Goal: Information Seeking & Learning: Find specific fact

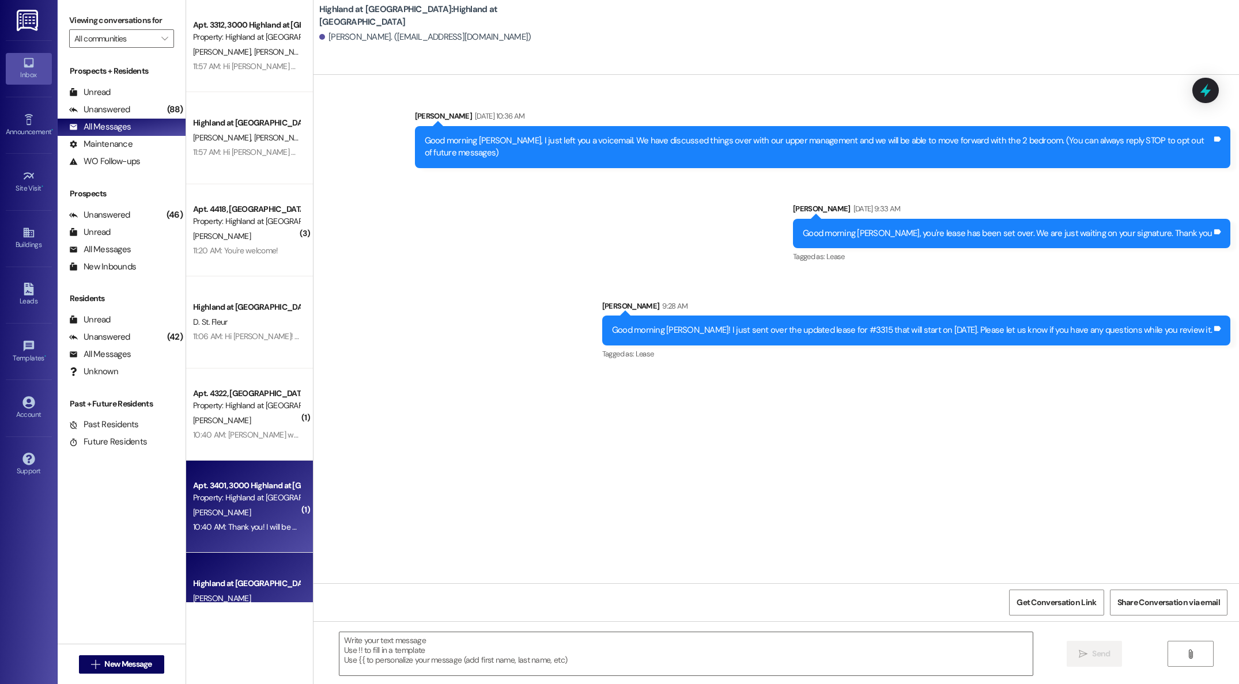
click at [211, 521] on div "10:40 AM: Thank you! I will be by to get them this afternoon 10:40 AM: Thank yo…" at bounding box center [246, 527] width 109 height 14
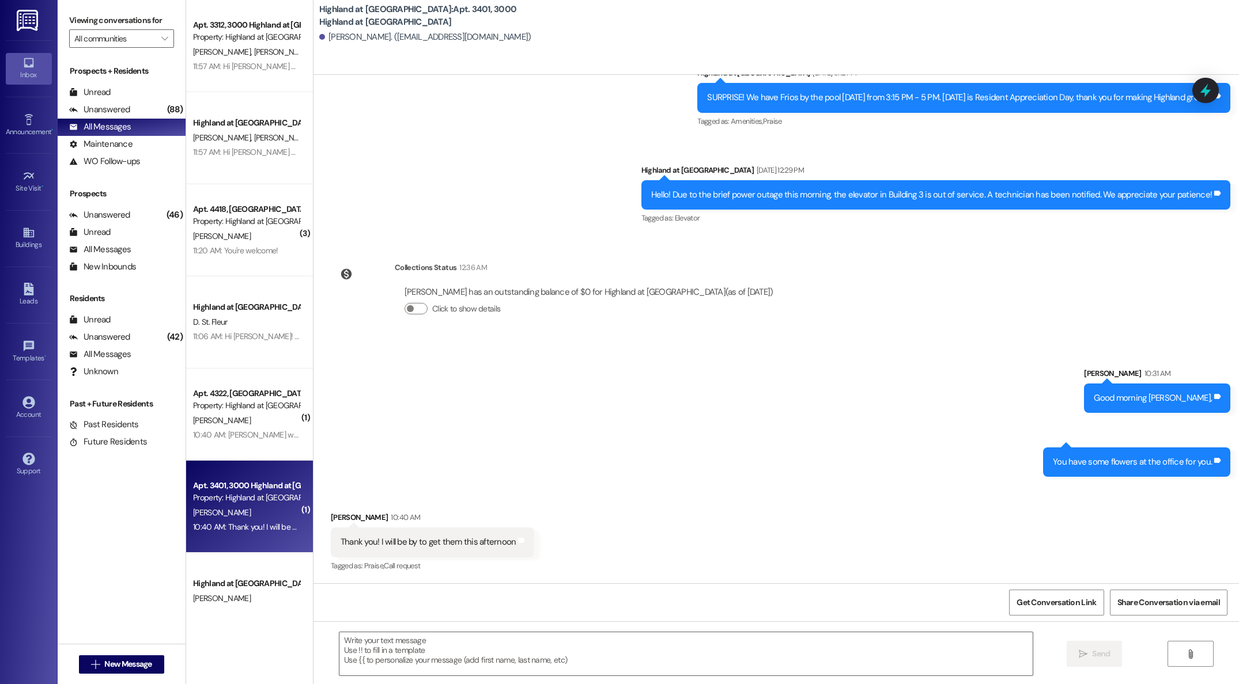
scroll to position [8535, 0]
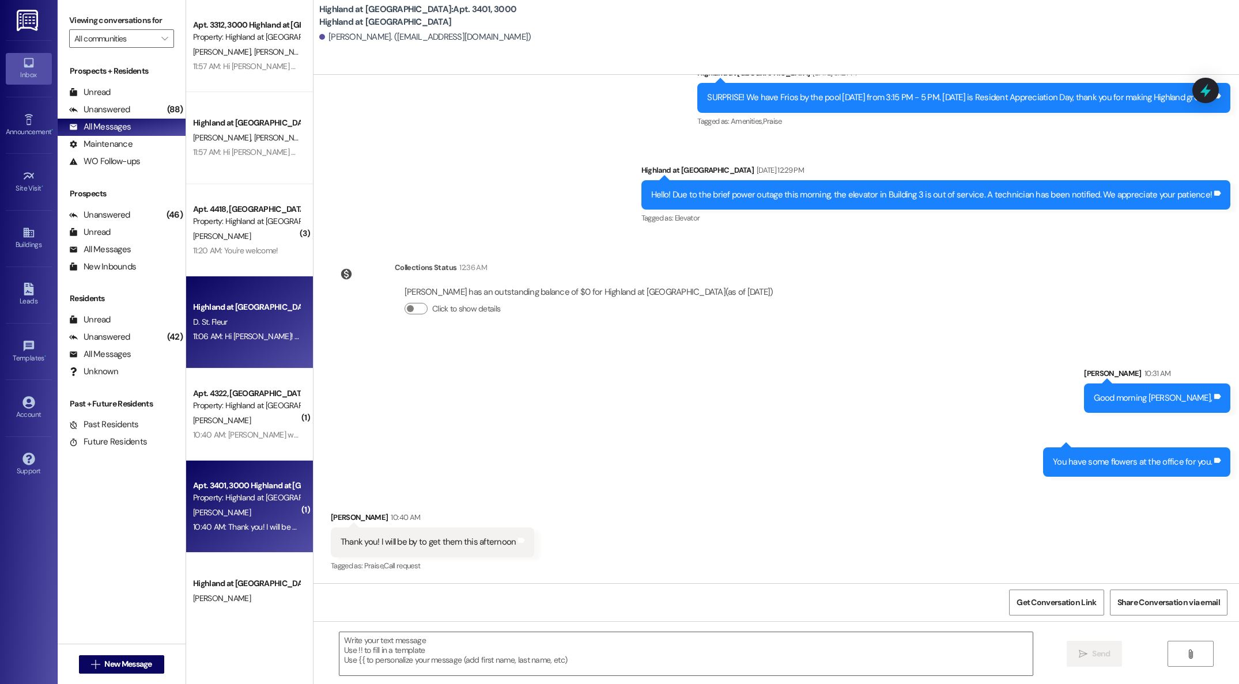
click at [232, 323] on div "D. St. Fleur" at bounding box center [246, 322] width 109 height 14
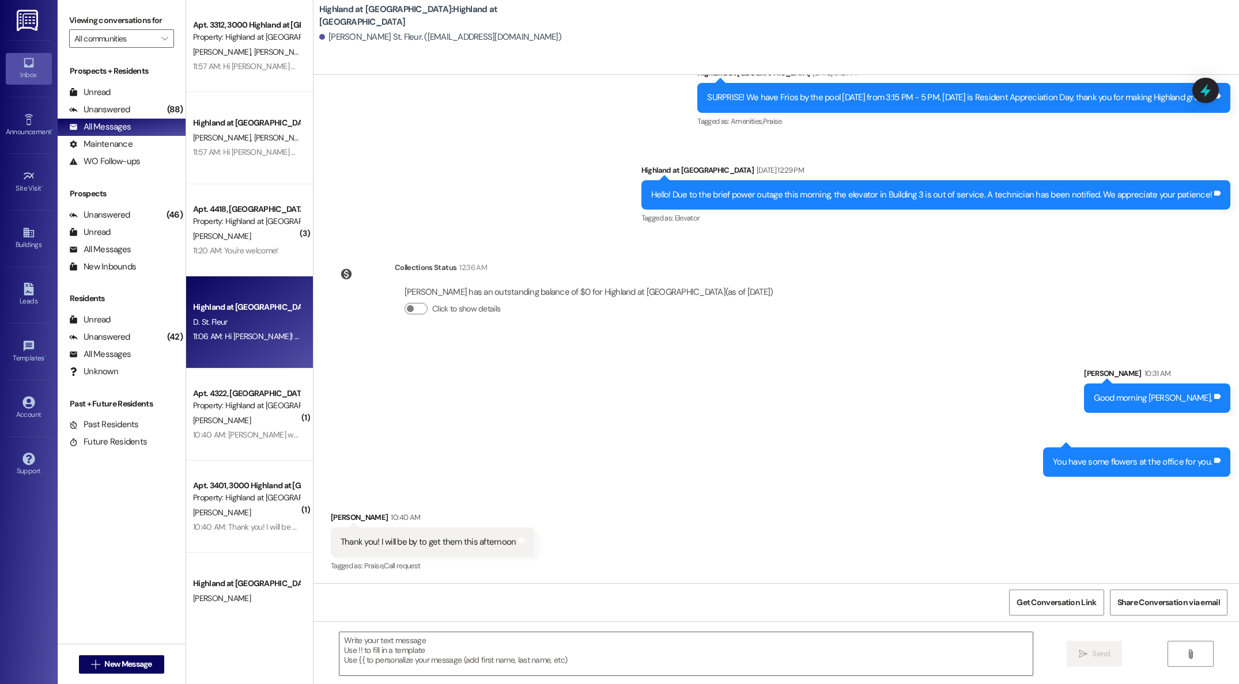
scroll to position [187, 0]
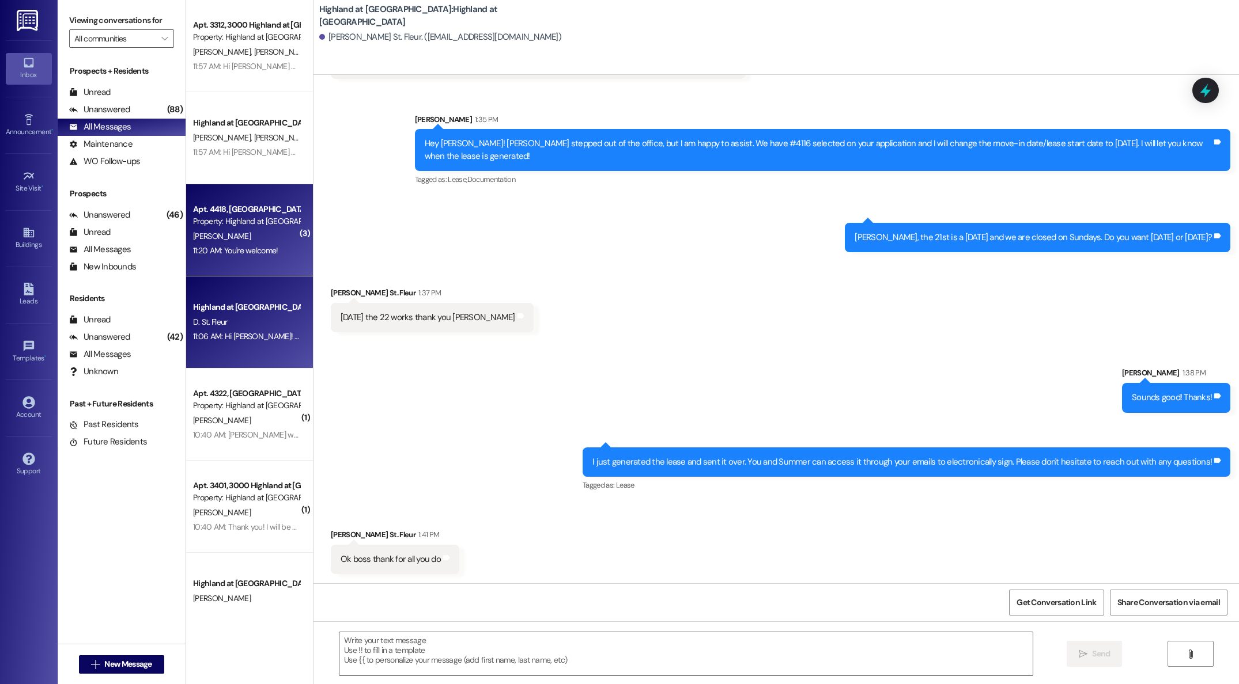
click at [232, 209] on div "Apt. 4418, [GEOGRAPHIC_DATA] at [GEOGRAPHIC_DATA]" at bounding box center [246, 209] width 107 height 12
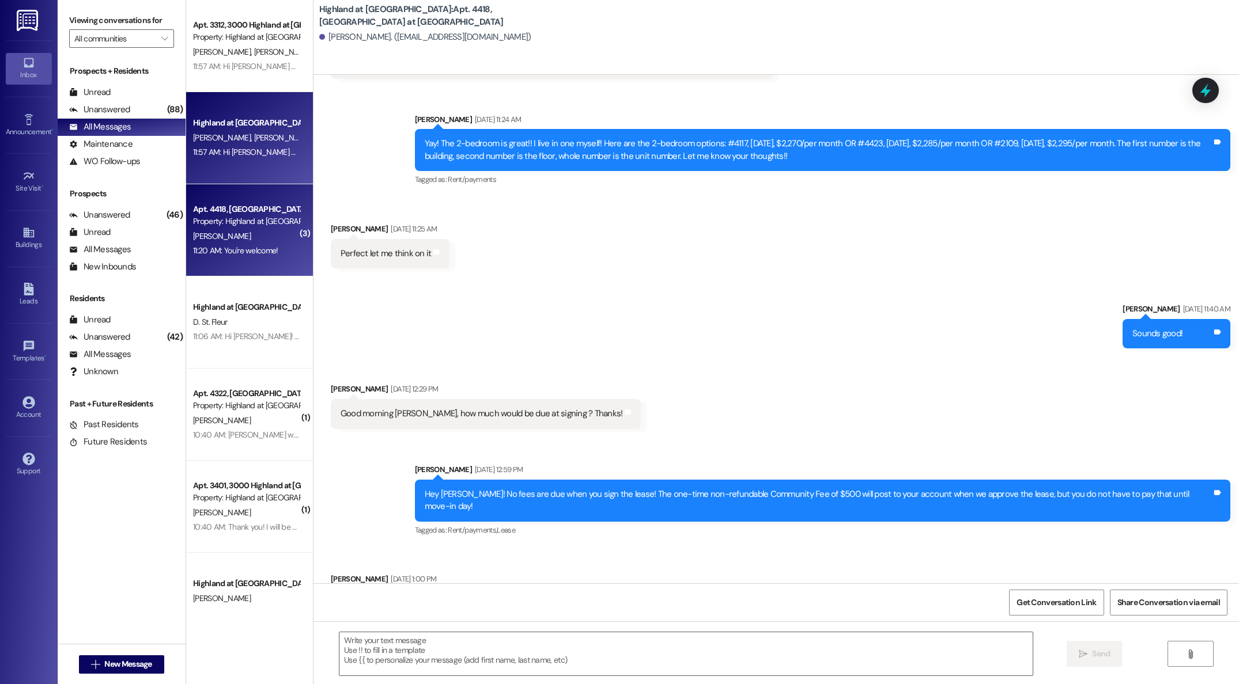
scroll to position [7029, 0]
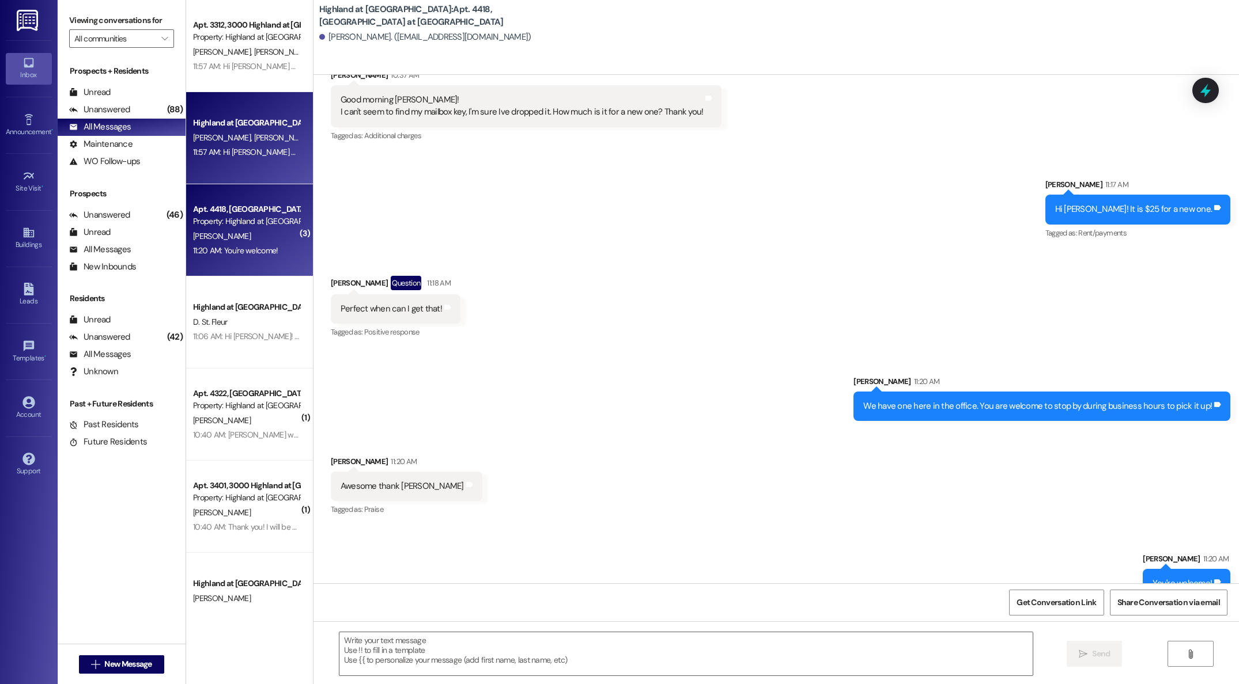
click at [241, 158] on div "11:57 AM: Hi [PERSON_NAME] & [PERSON_NAME]! I wanted to see if you would like t…" at bounding box center [246, 152] width 109 height 14
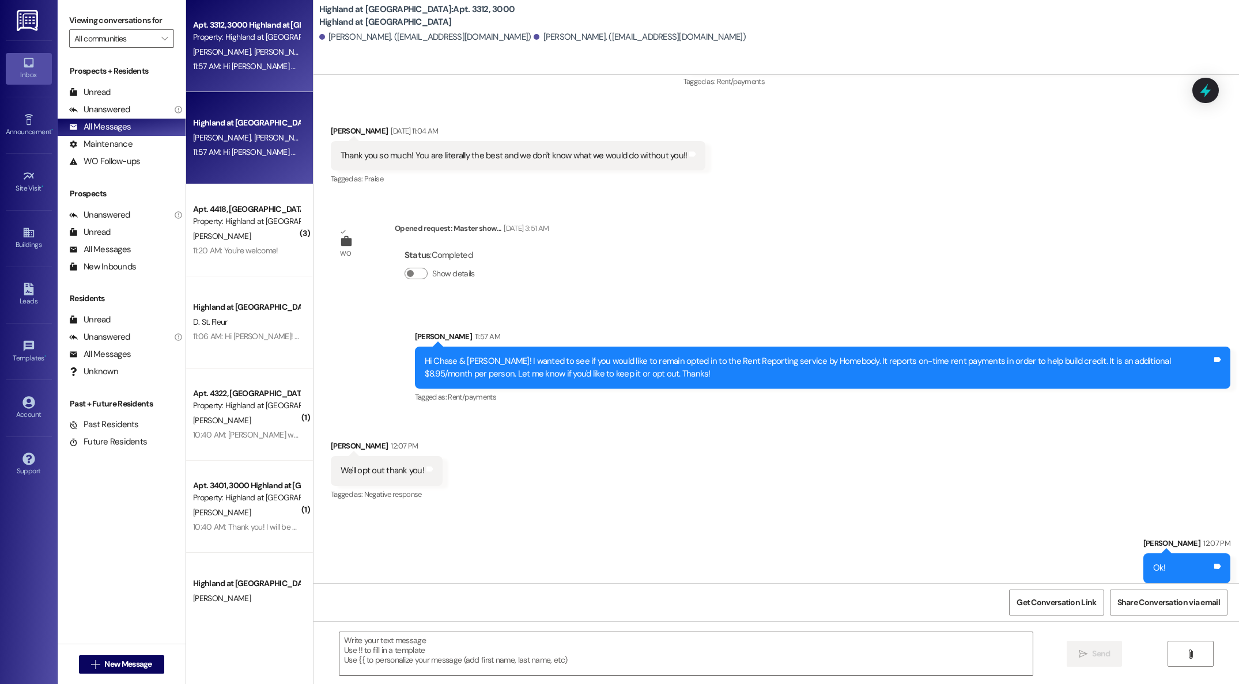
scroll to position [584, 0]
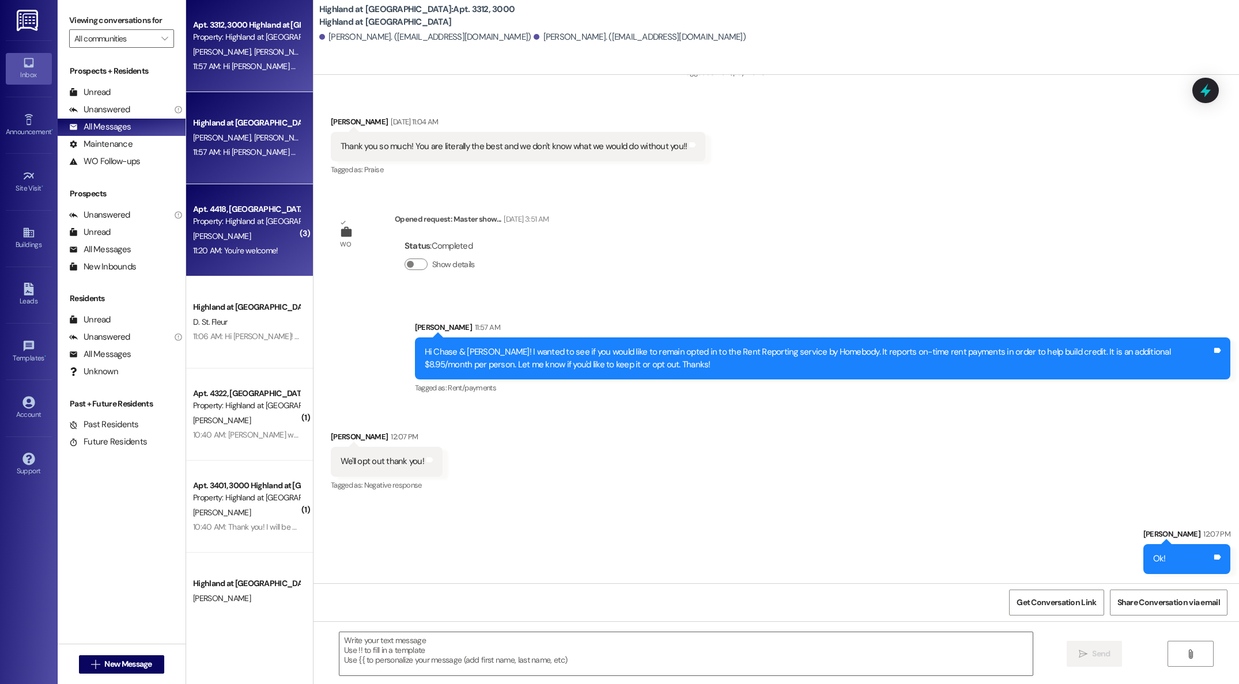
click at [193, 224] on div "Property: Highland at [GEOGRAPHIC_DATA]" at bounding box center [246, 221] width 107 height 12
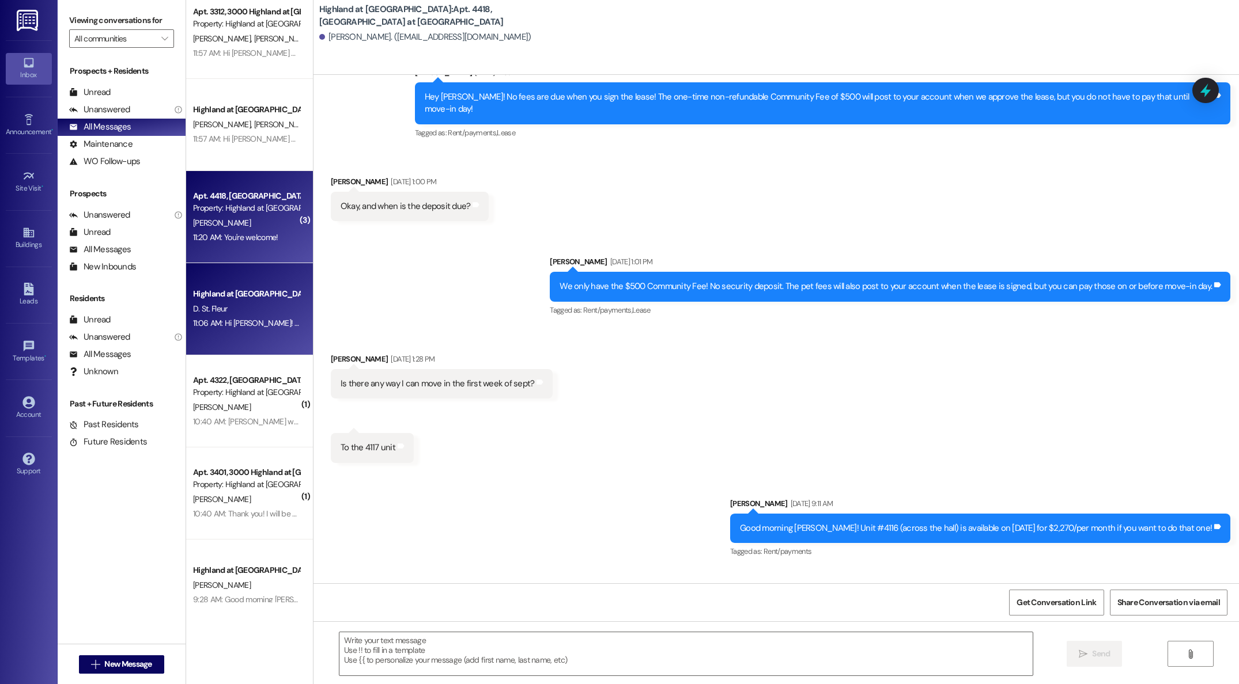
scroll to position [7029, 0]
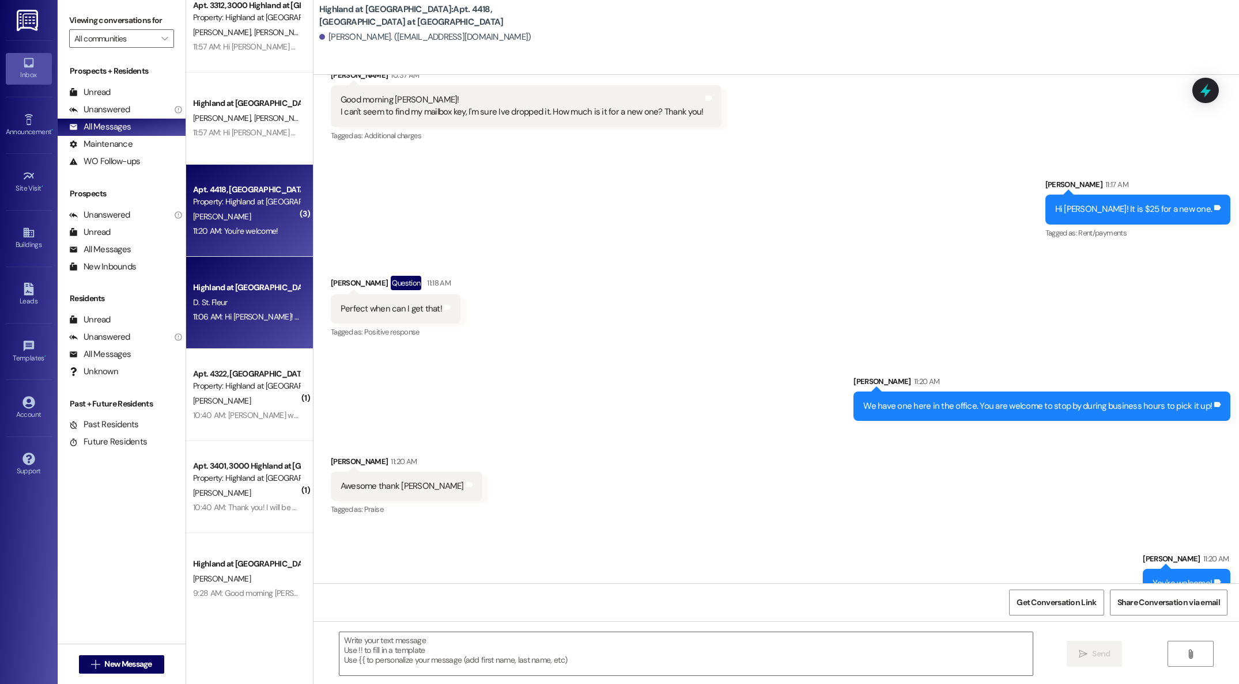
click at [217, 306] on div "Apt. 3312, 3000 Highland at [GEOGRAPHIC_DATA] Property: [GEOGRAPHIC_DATA] at [G…" at bounding box center [249, 301] width 127 height 603
click at [209, 296] on span "D. St. Fleur" at bounding box center [210, 301] width 35 height 10
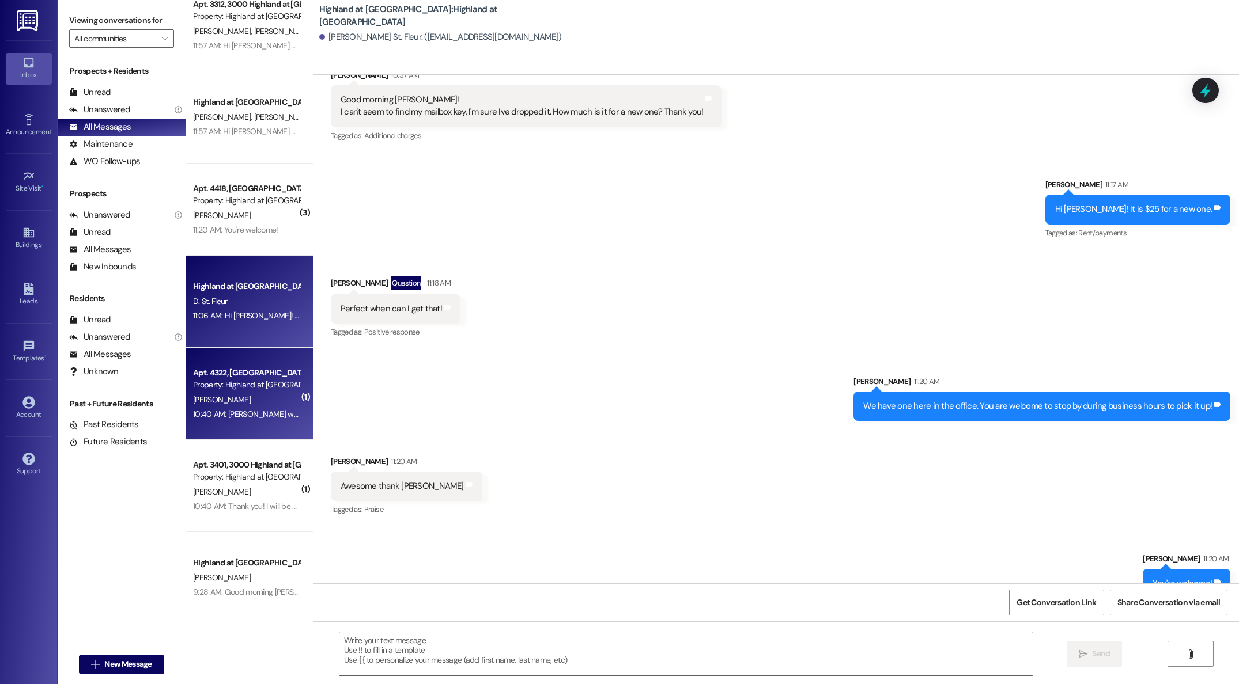
scroll to position [187, 0]
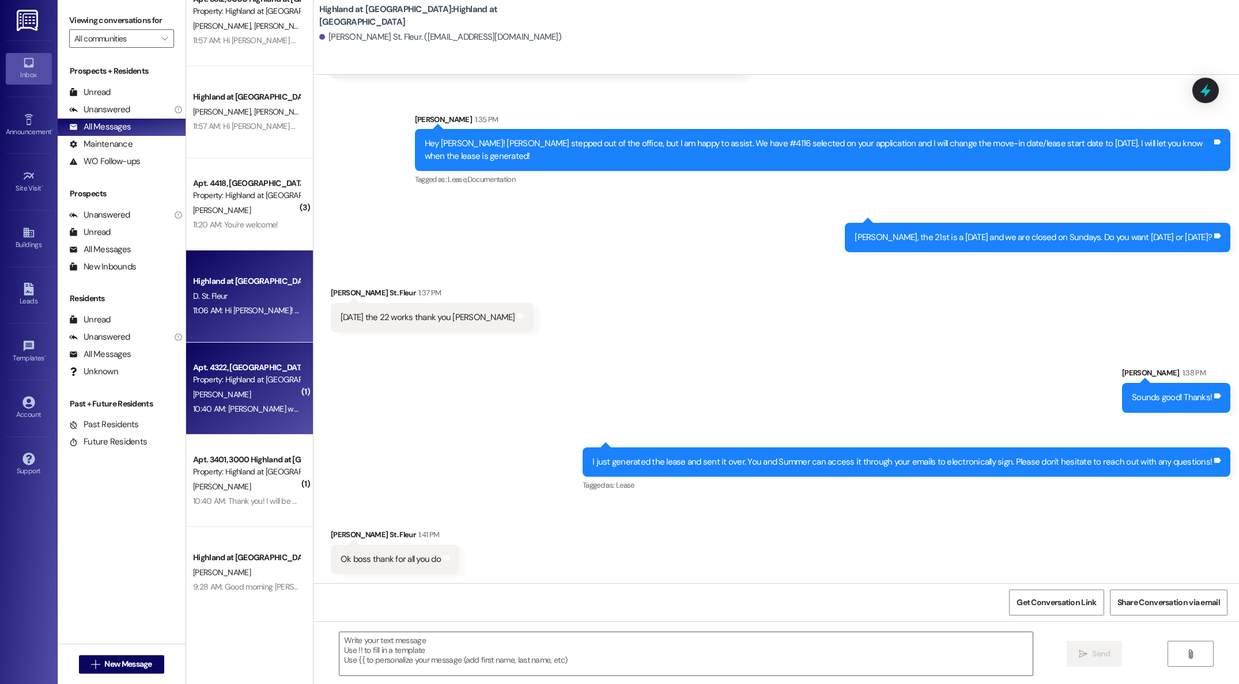
click at [233, 393] on div "Apt. 3312, 3000 Highland at [GEOGRAPHIC_DATA] Property: [GEOGRAPHIC_DATA] at [G…" at bounding box center [249, 301] width 127 height 603
click at [220, 389] on div "Apt. 3312, 3000 Highland at [GEOGRAPHIC_DATA] Property: [GEOGRAPHIC_DATA] at [G…" at bounding box center [249, 301] width 127 height 603
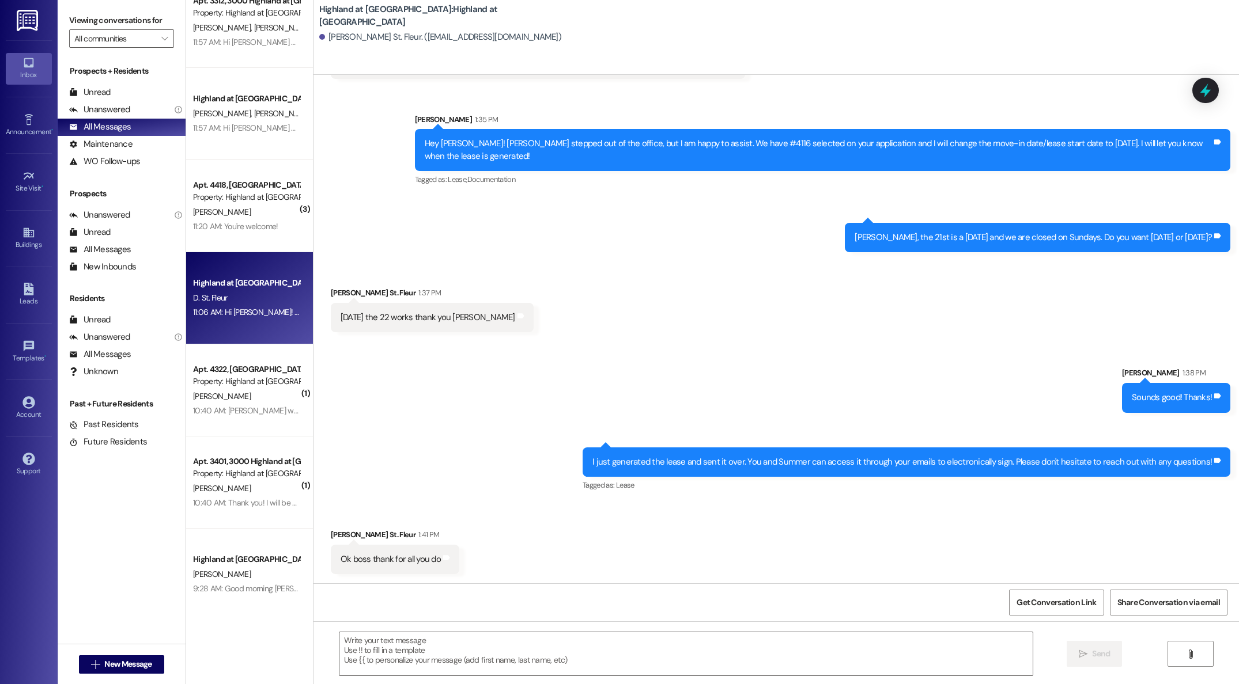
click at [220, 385] on div "Apt. 3312, 3000 Highland at [GEOGRAPHIC_DATA] Property: [GEOGRAPHIC_DATA] at [G…" at bounding box center [249, 301] width 127 height 603
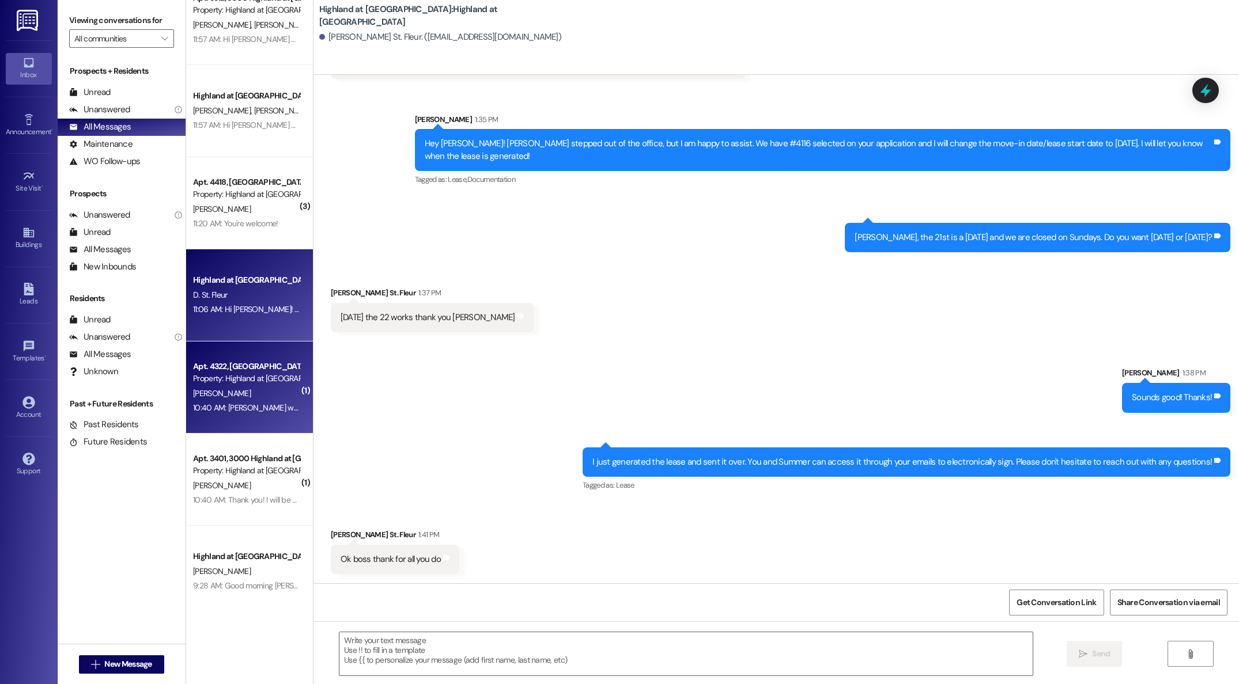
click at [235, 380] on div "Apt. 3312, 3000 Highland at [GEOGRAPHIC_DATA] Property: [GEOGRAPHIC_DATA] at [G…" at bounding box center [249, 301] width 127 height 603
click at [245, 408] on div "10:40 AM: [PERSON_NAME] went up to the fourth floor to see what that racket was…" at bounding box center [637, 409] width 888 height 10
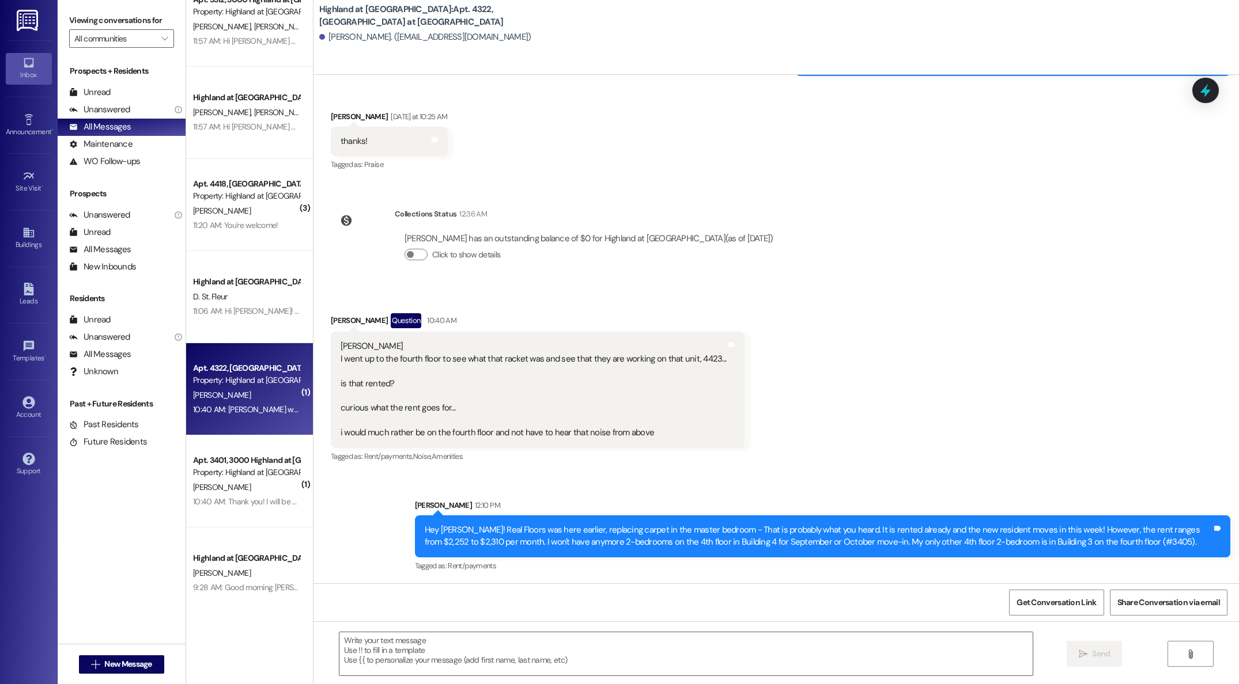
scroll to position [15257, 0]
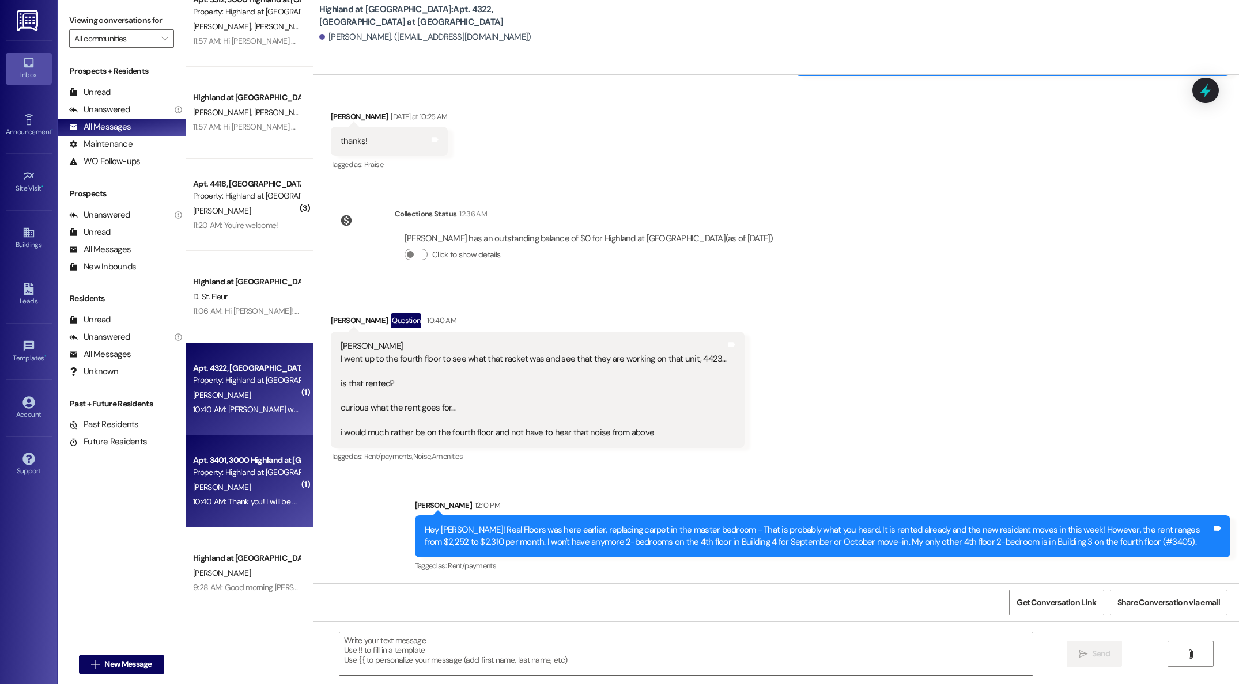
click at [248, 467] on div "Property: Highland at [GEOGRAPHIC_DATA]" at bounding box center [246, 473] width 107 height 12
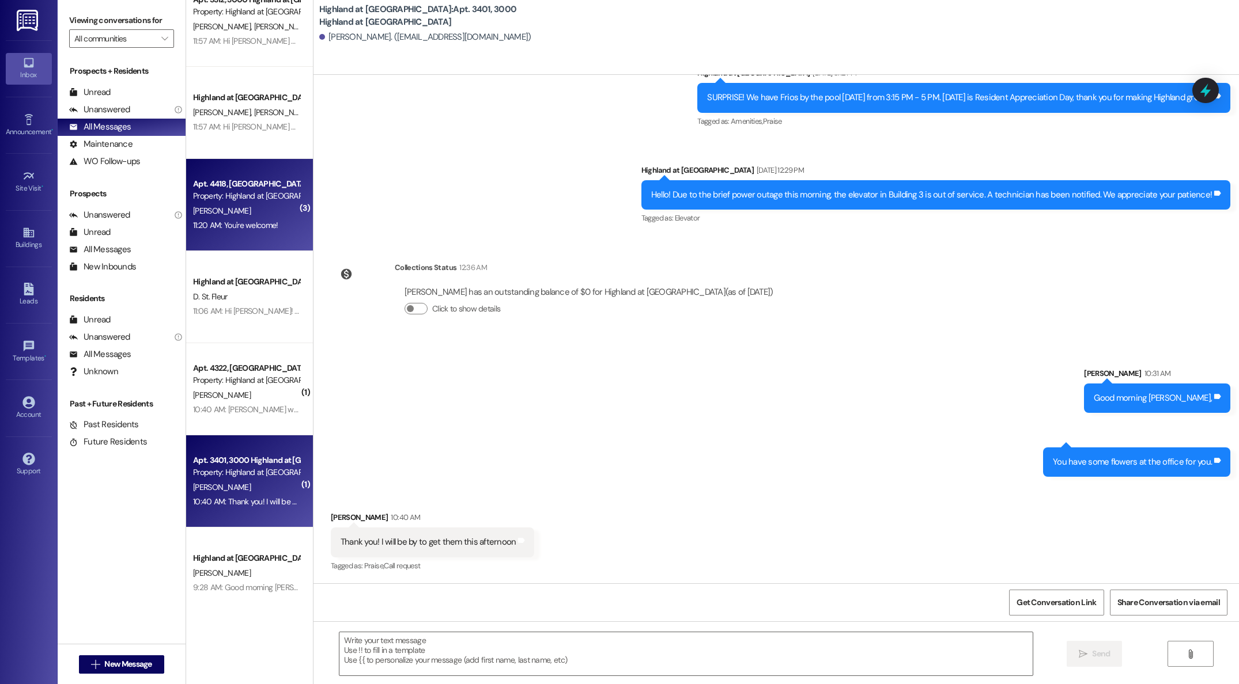
scroll to position [0, 0]
